Goal: Complete application form

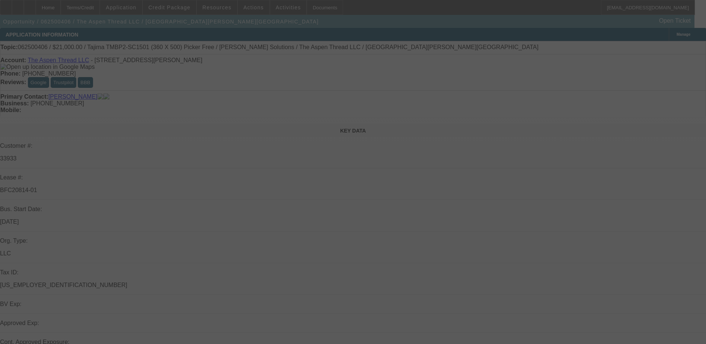
select select "0"
select select "2"
select select "0"
select select "2"
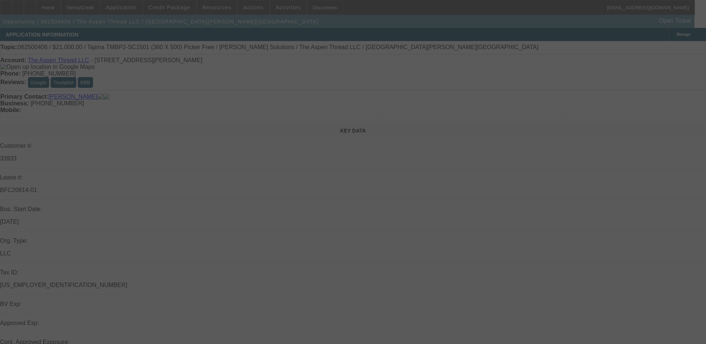
select select "0"
select select "2"
select select "0"
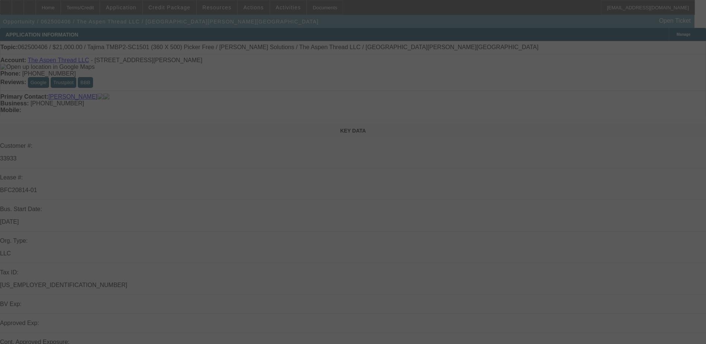
select select "2"
select select "0"
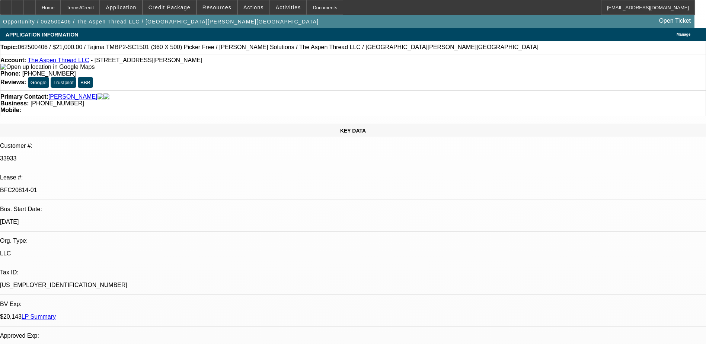
select select "1"
select select "2"
select select "6"
select select "1"
select select "2"
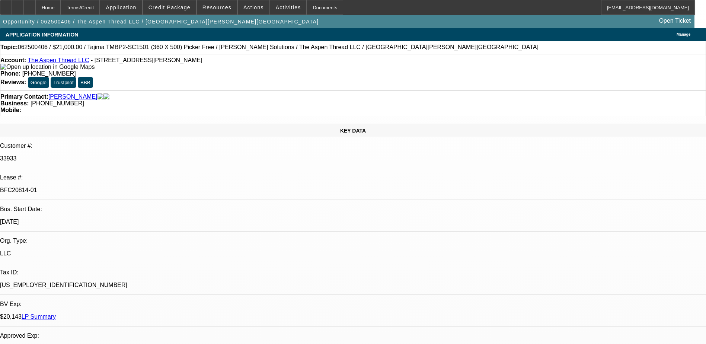
select select "6"
select select "1"
select select "2"
select select "6"
select select "1"
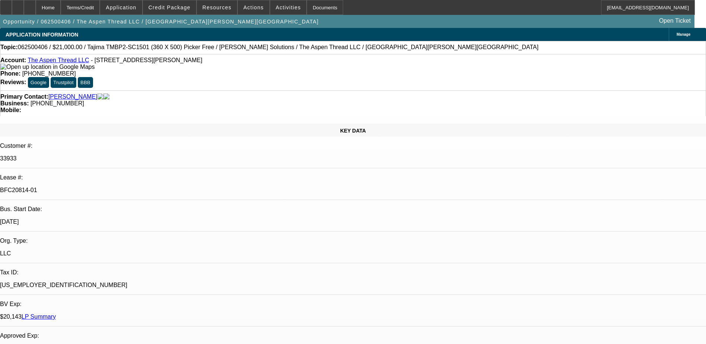
select select "2"
select select "6"
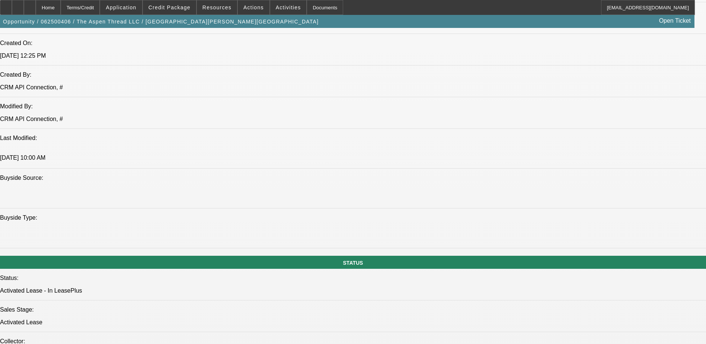
scroll to position [707, 0]
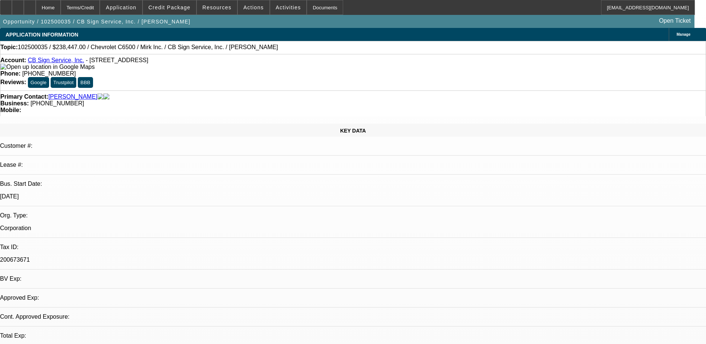
select select "0"
select select "3"
select select "0"
select select "6"
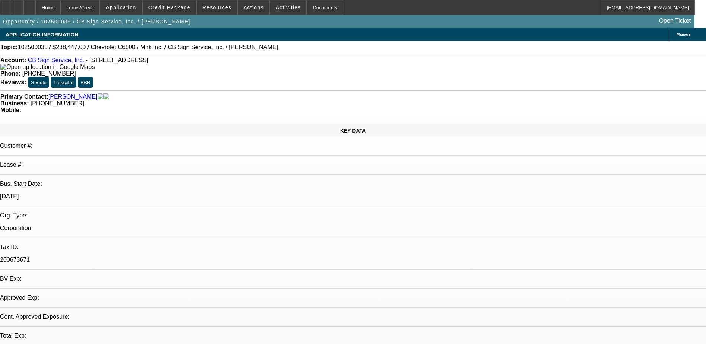
select select "0"
select select "3"
select select "0"
select select "6"
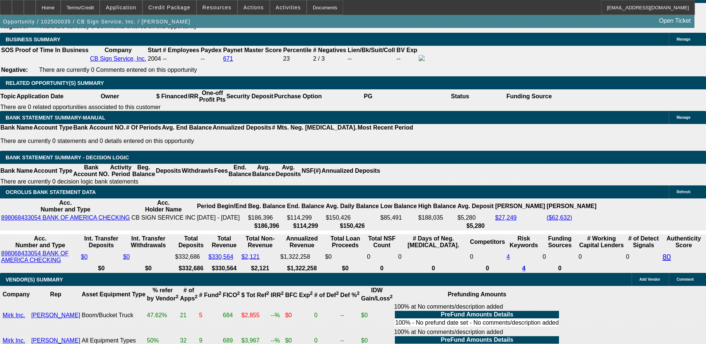
scroll to position [1228, 0]
